Goal: Transaction & Acquisition: Purchase product/service

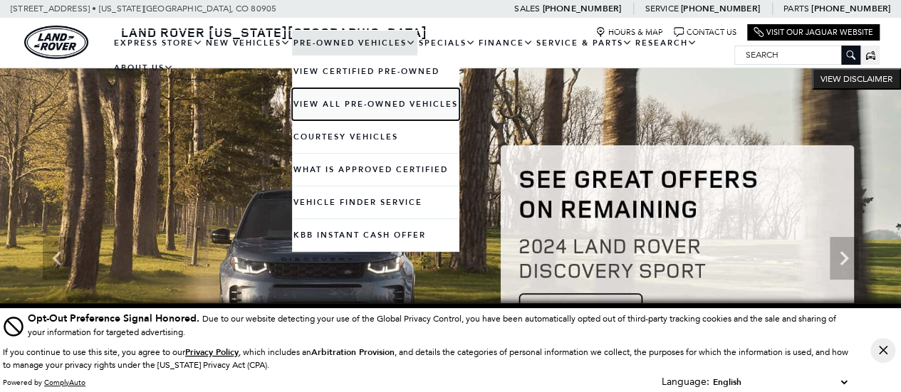
click at [370, 100] on link "View All Pre-Owned Vehicles" at bounding box center [375, 104] width 167 height 32
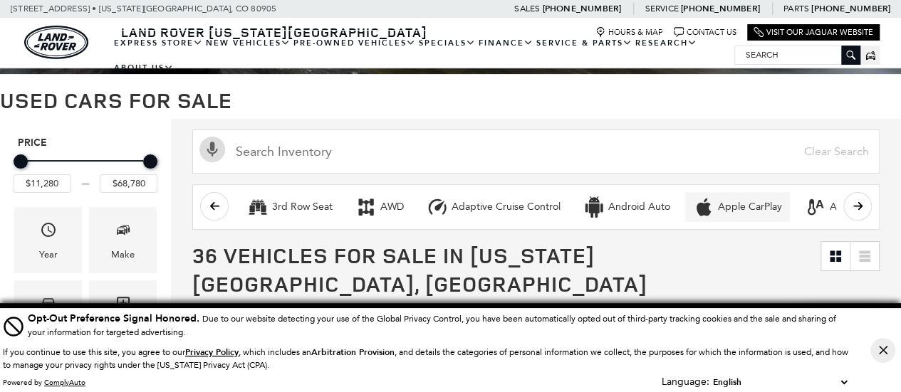
scroll to position [71, 0]
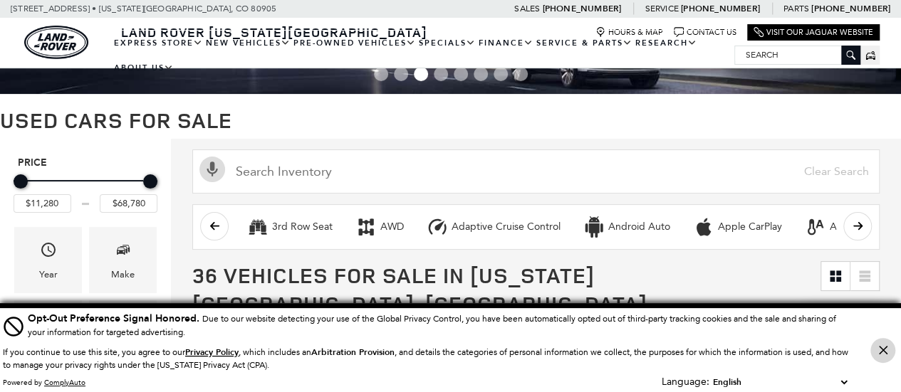
click at [880, 355] on button "Close Button" at bounding box center [882, 350] width 25 height 25
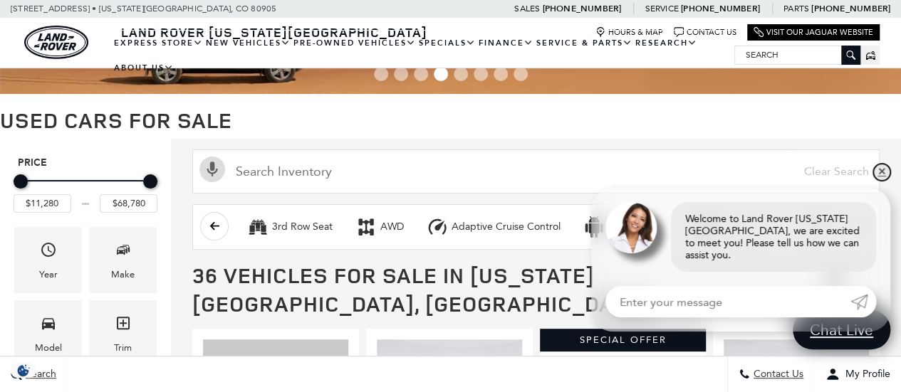
click at [877, 181] on link "✕" at bounding box center [881, 172] width 17 height 17
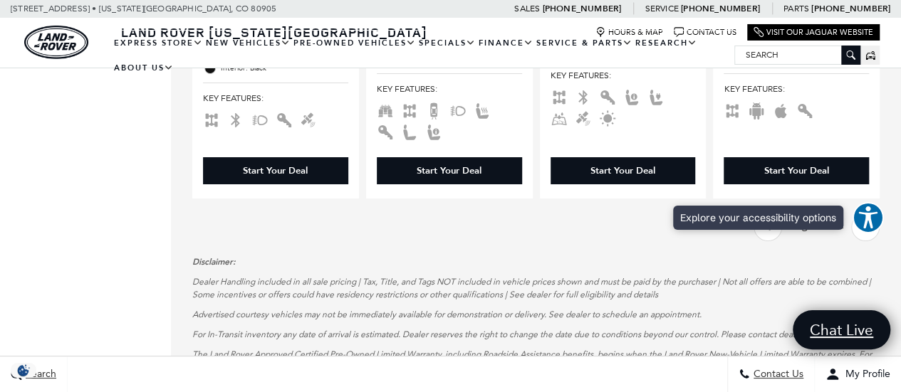
scroll to position [2635, 0]
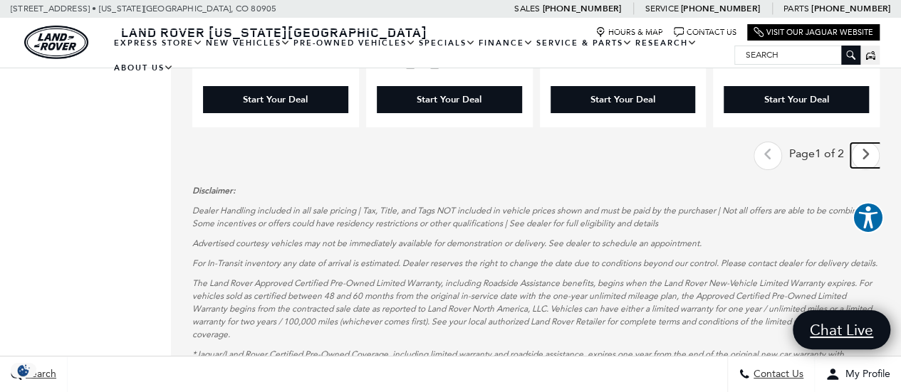
click at [870, 143] on icon "next page" at bounding box center [865, 154] width 9 height 23
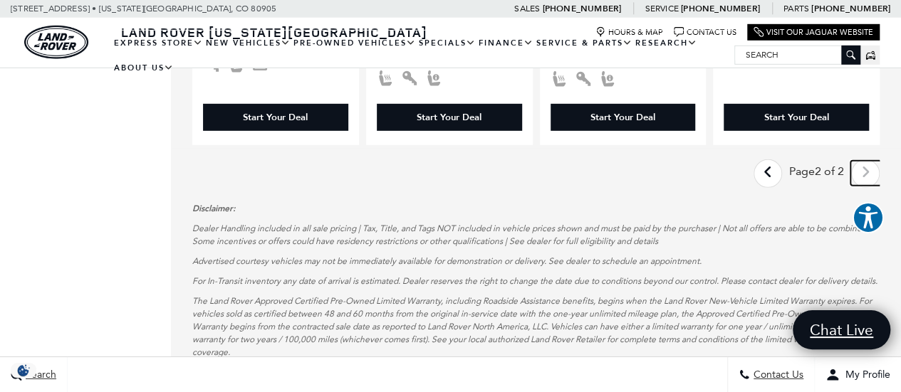
scroll to position [2136, 0]
